Goal: Task Accomplishment & Management: Use online tool/utility

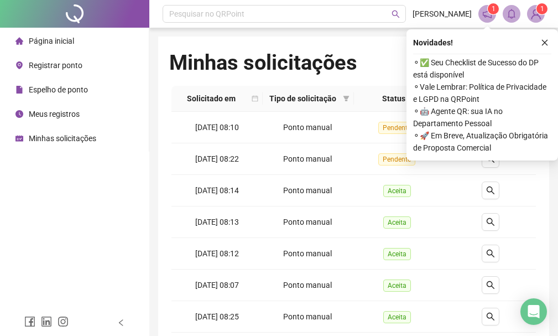
click at [59, 70] on div "Registrar ponto" at bounding box center [48, 65] width 67 height 22
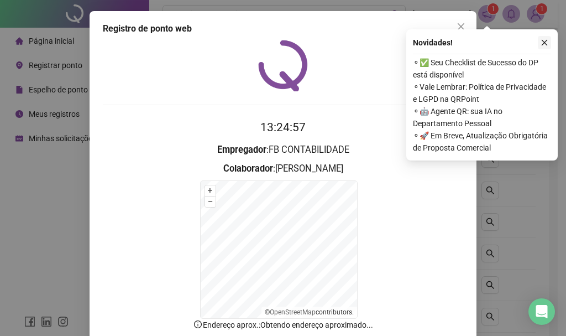
click at [542, 48] on button "button" at bounding box center [544, 42] width 13 height 13
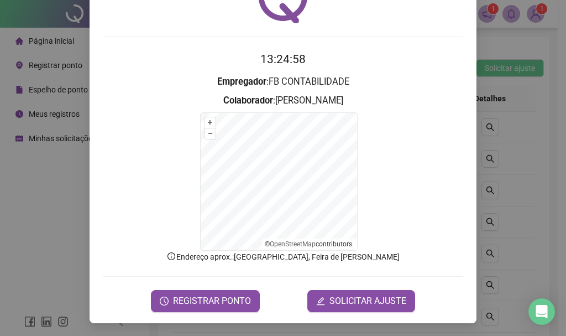
scroll to position [69, 0]
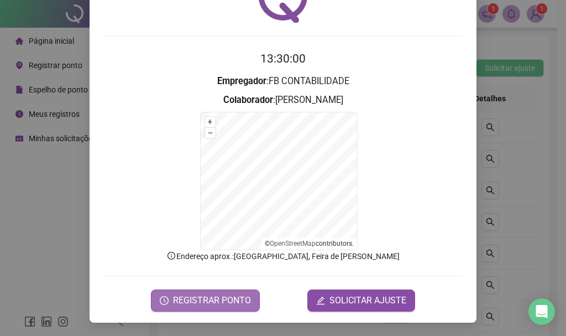
click at [191, 301] on span "REGISTRAR PONTO" at bounding box center [212, 300] width 78 height 13
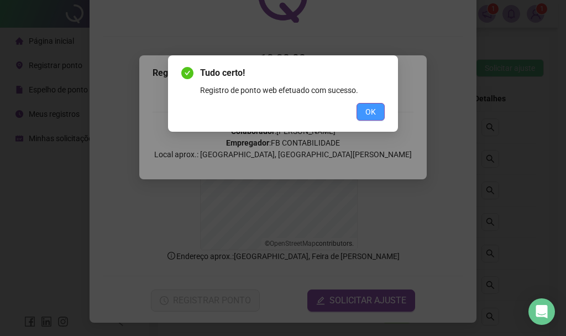
click at [374, 113] on span "OK" at bounding box center [371, 112] width 11 height 12
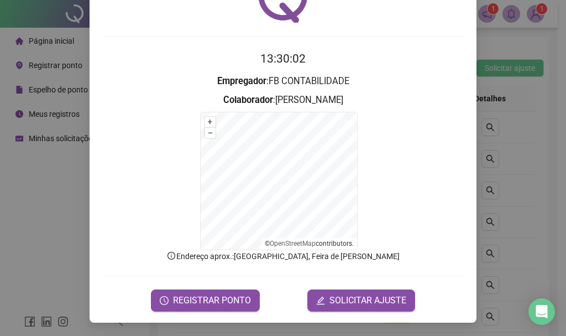
scroll to position [0, 0]
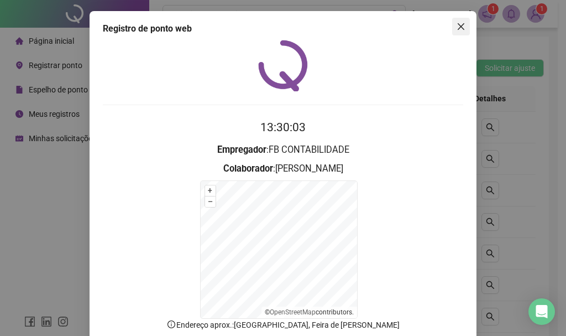
click at [458, 24] on icon "close" at bounding box center [461, 26] width 9 height 9
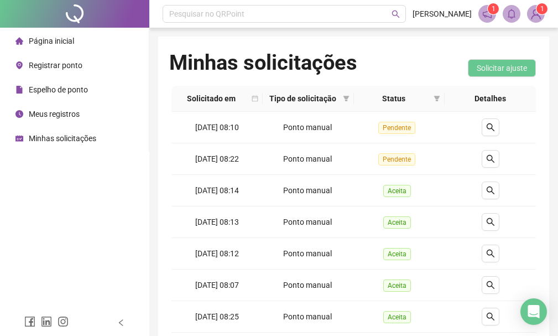
click at [60, 118] on span "Meus registros" at bounding box center [54, 113] width 51 height 9
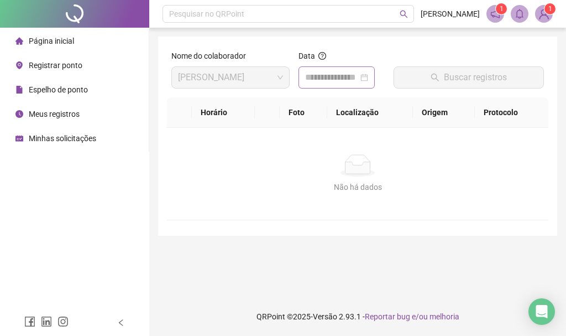
click at [368, 80] on div at bounding box center [336, 77] width 63 height 13
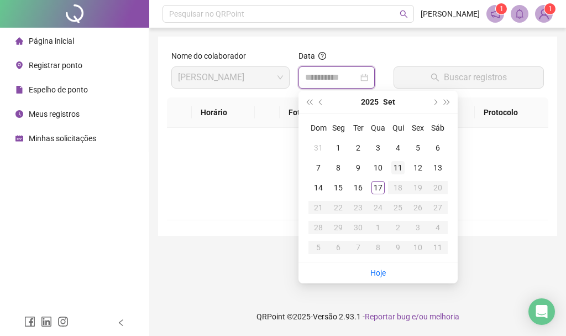
type input "**********"
click at [378, 182] on div "17" at bounding box center [378, 187] width 13 height 13
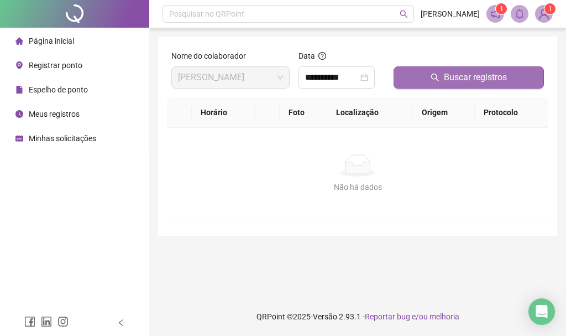
click at [434, 81] on icon "search" at bounding box center [435, 77] width 9 height 9
